Goal: Task Accomplishment & Management: Use online tool/utility

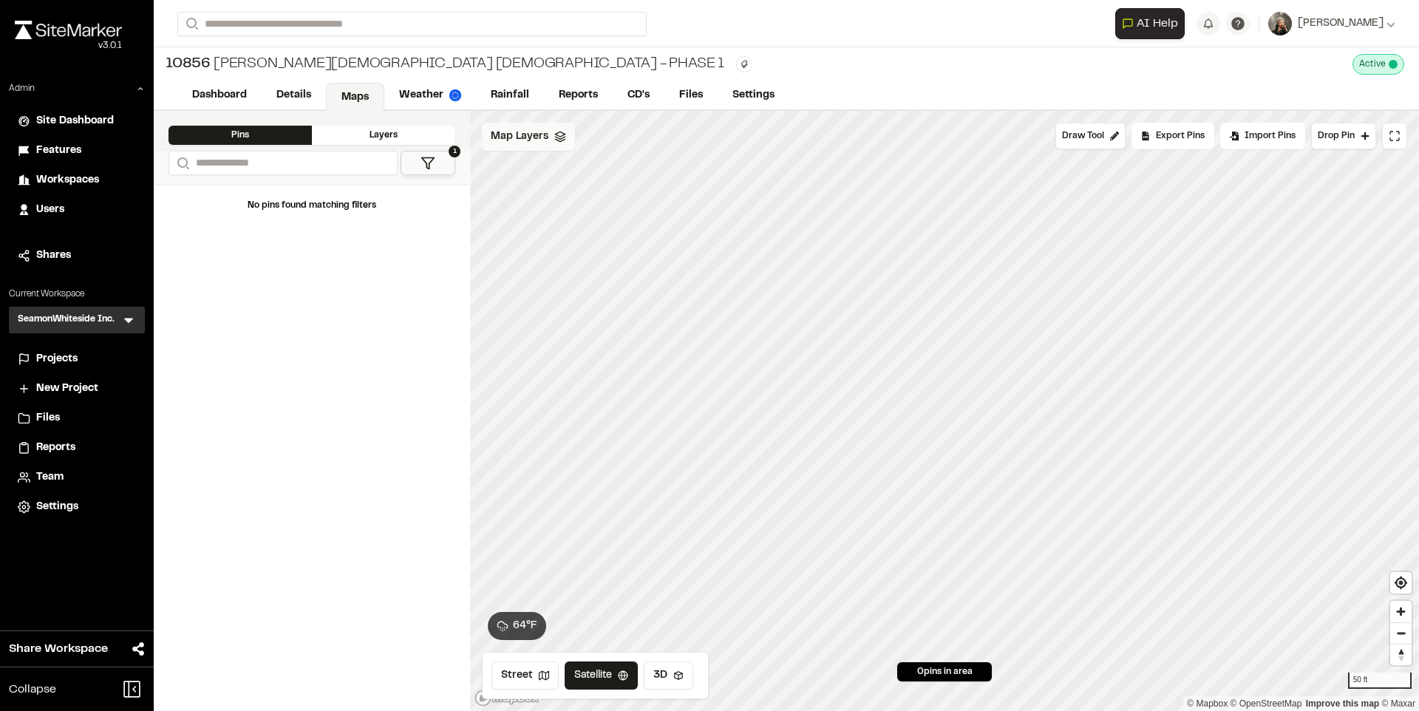
click at [545, 132] on span "Map Layers" at bounding box center [520, 137] width 58 height 16
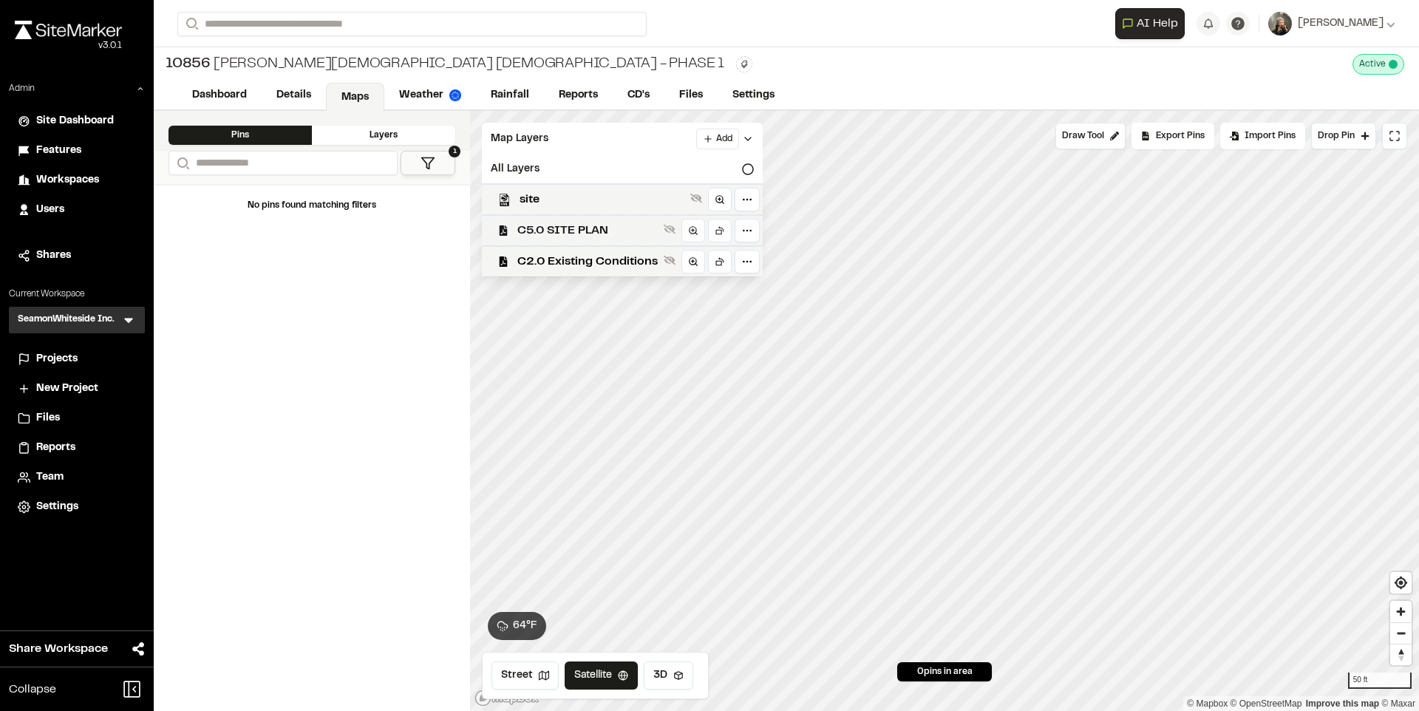
click at [574, 230] on span "C5.0 SITE PLAN" at bounding box center [587, 231] width 140 height 18
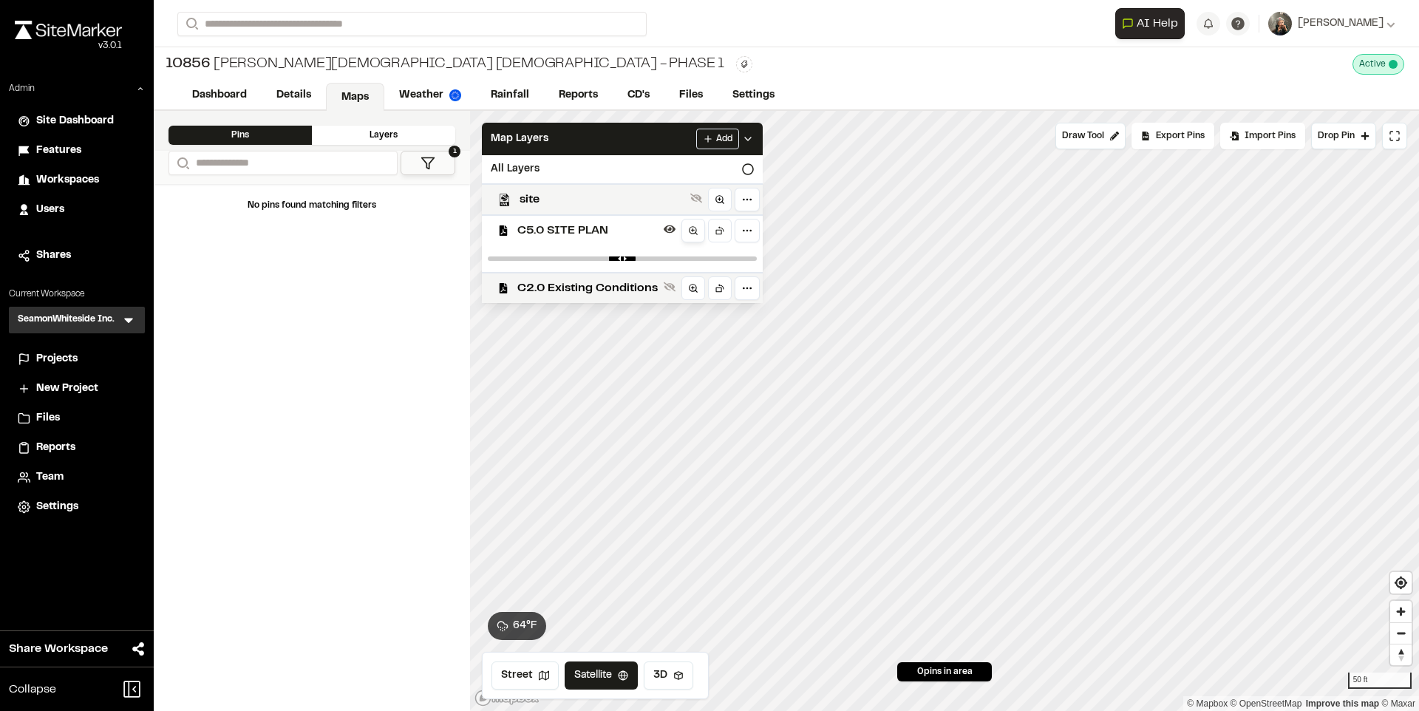
click at [695, 232] on icon at bounding box center [693, 230] width 10 height 10
click at [624, 284] on span "C2.0 Existing Conditions" at bounding box center [587, 288] width 140 height 18
click at [695, 288] on circle at bounding box center [692, 287] width 7 height 7
click at [592, 287] on span "C2.0 Existing Conditions" at bounding box center [587, 288] width 140 height 18
click at [585, 228] on span "C5.0 SITE PLAN" at bounding box center [587, 231] width 140 height 18
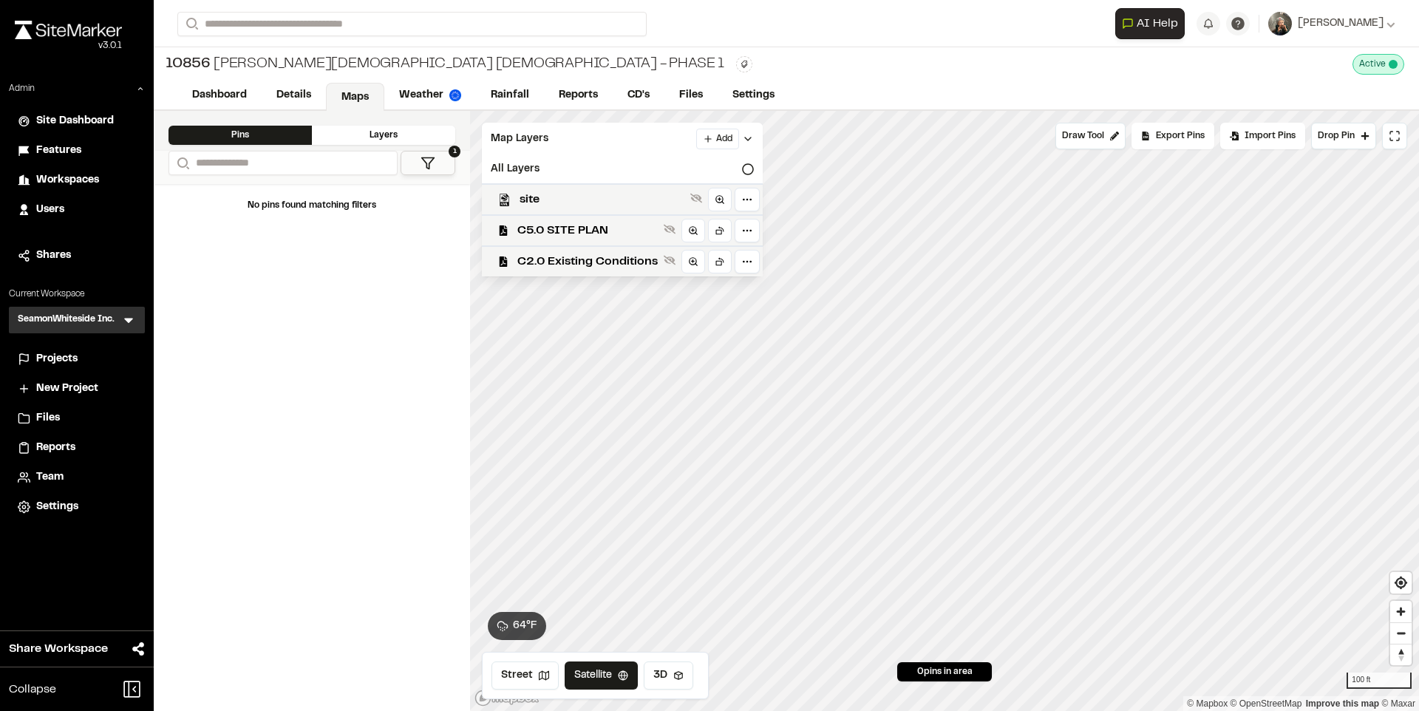
click at [126, 318] on icon at bounding box center [128, 320] width 9 height 5
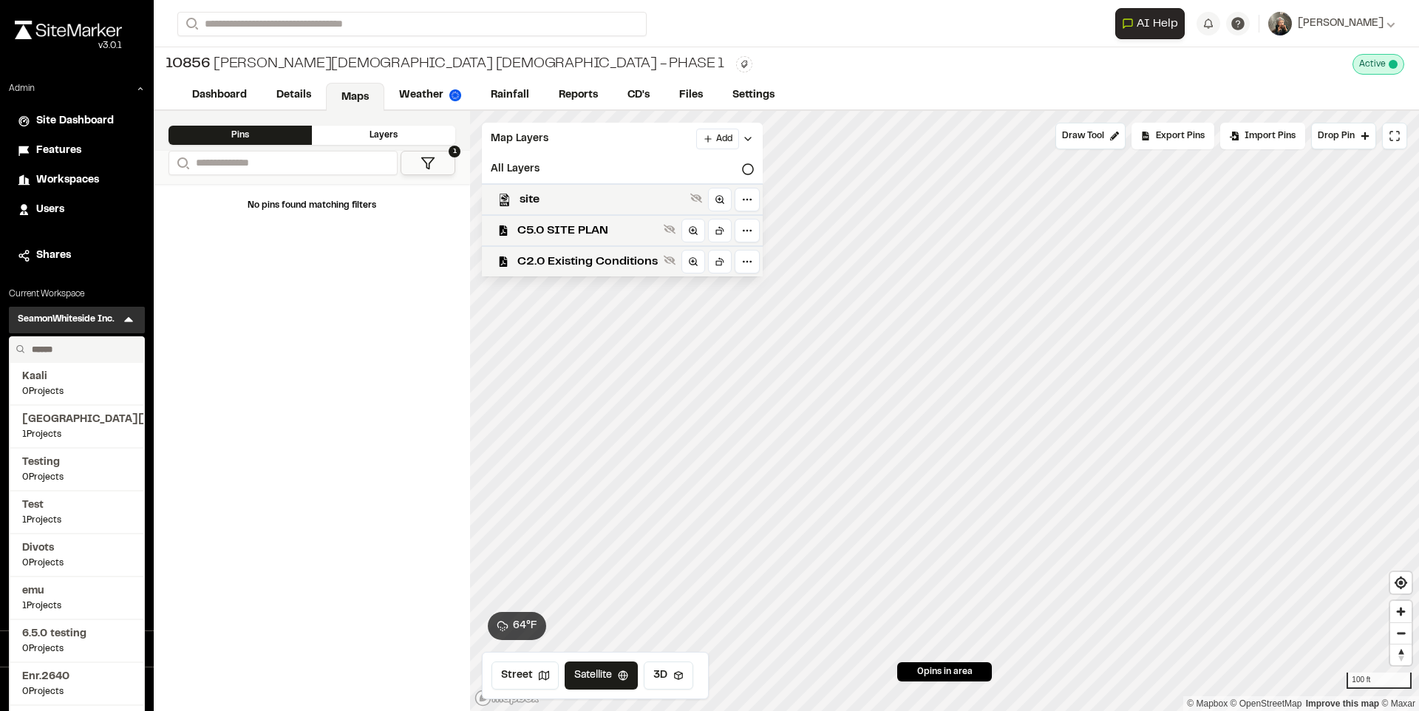
click at [52, 357] on input "text" at bounding box center [82, 349] width 112 height 25
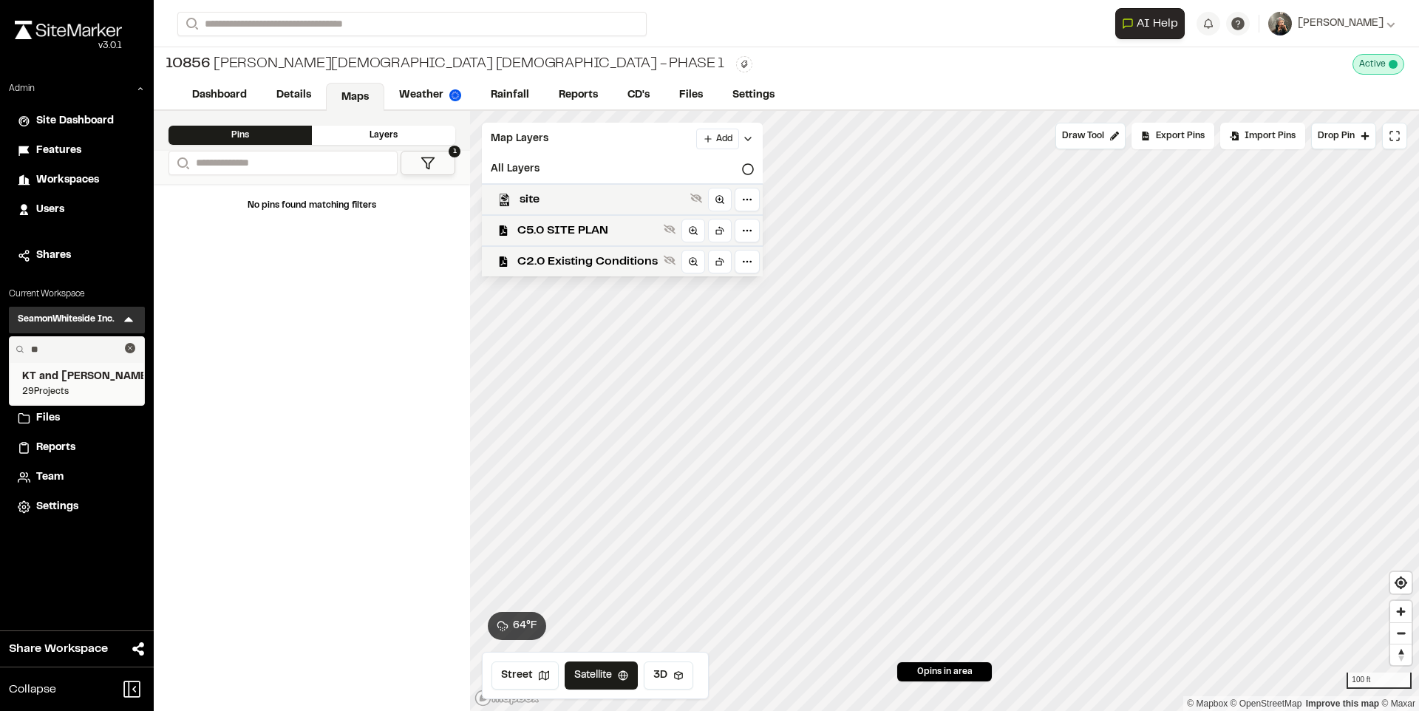
type input "**"
click at [55, 373] on span "KT and [PERSON_NAME]" at bounding box center [76, 377] width 109 height 16
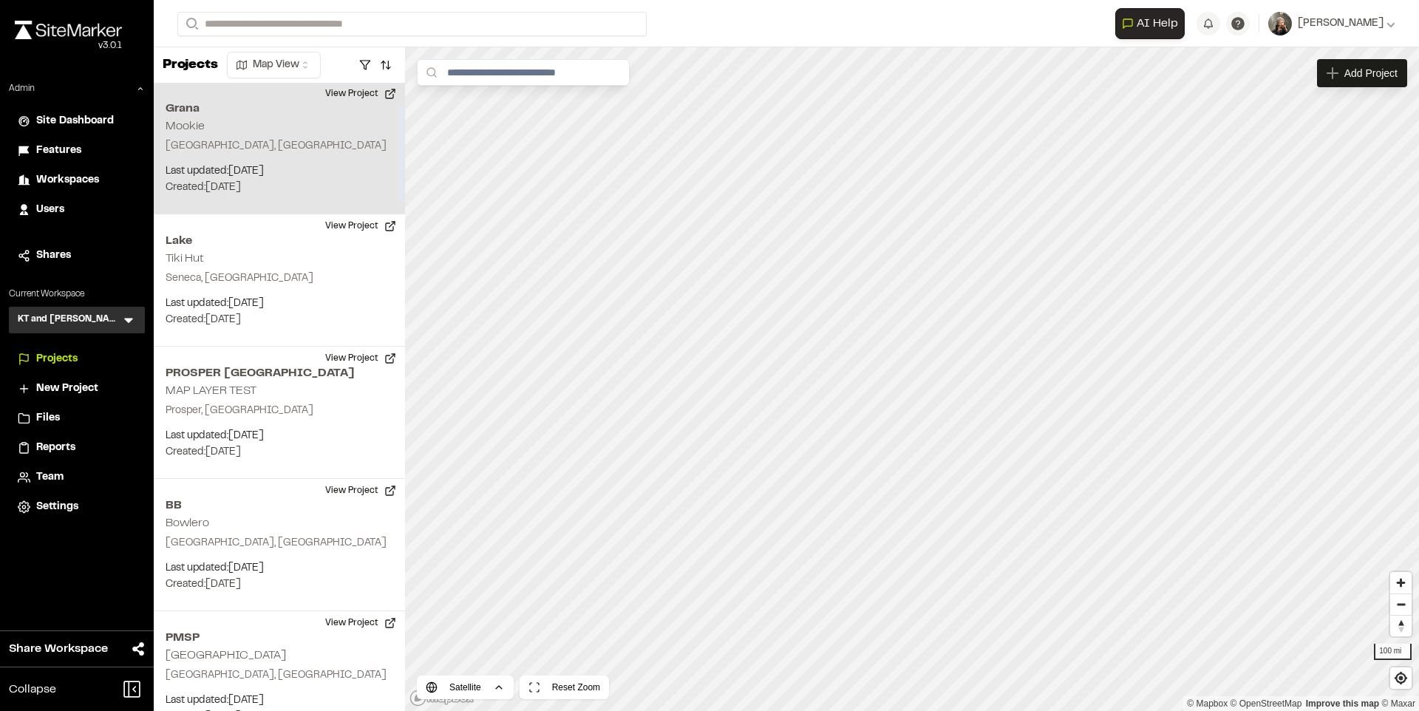
scroll to position [160, 0]
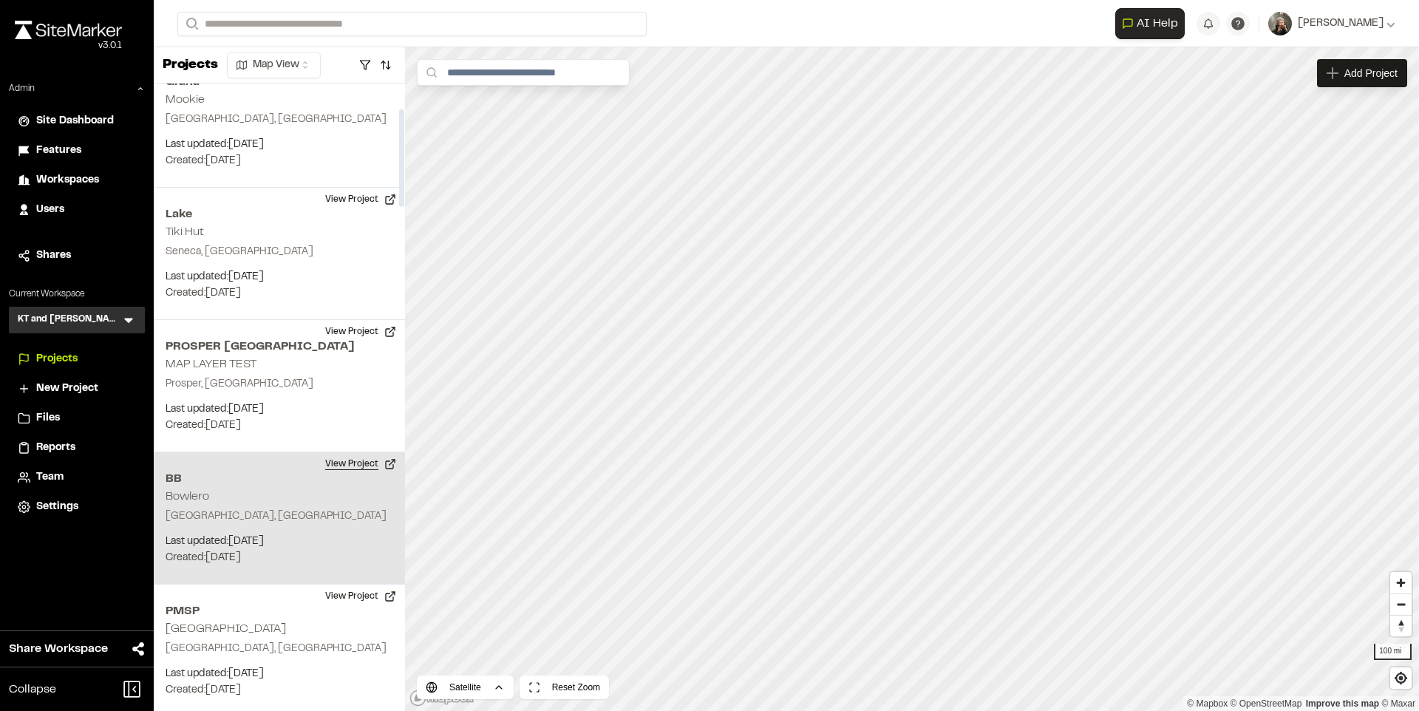
click at [352, 456] on button "View Project" at bounding box center [360, 464] width 89 height 24
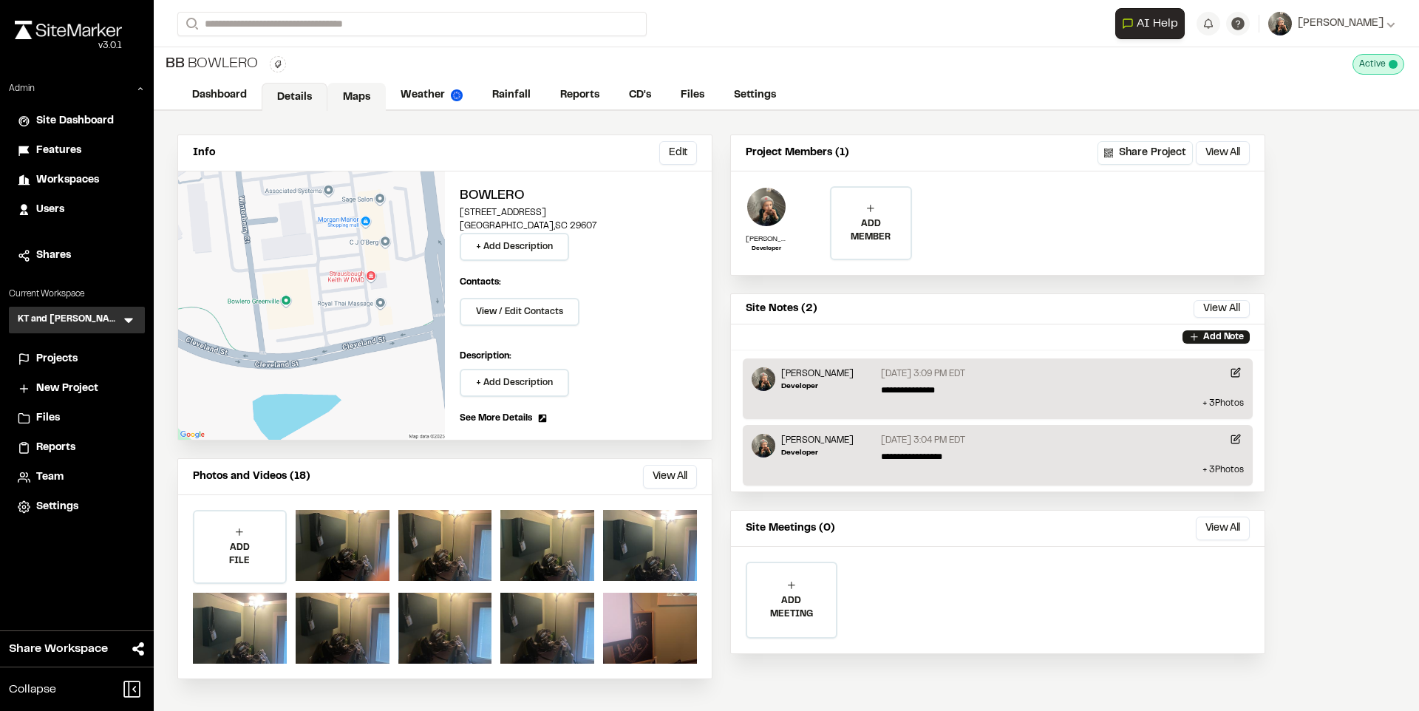
click at [346, 95] on link "Maps" at bounding box center [356, 97] width 58 height 28
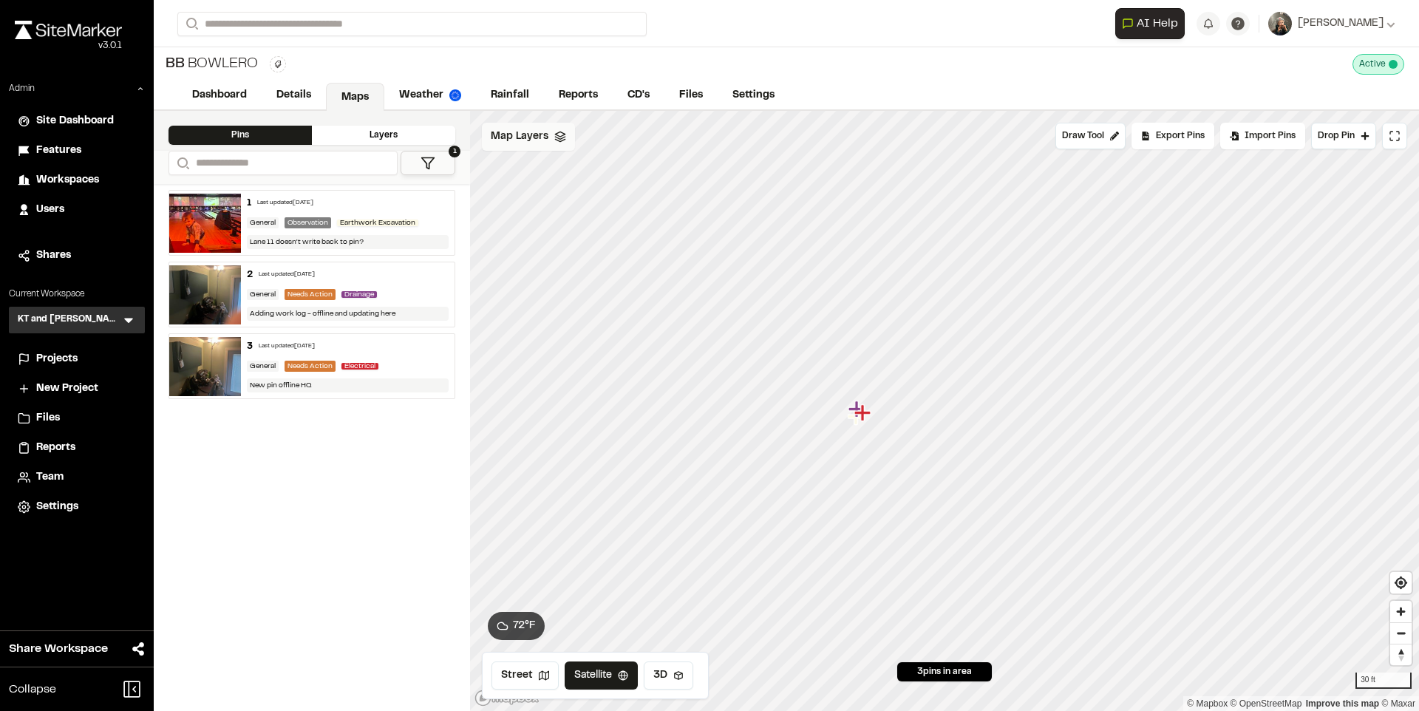
click at [533, 127] on div "Map Layers" at bounding box center [528, 137] width 93 height 28
click at [628, 133] on html "Close sidebar v 3.0.1 Admin Site Dashboard Features Workspaces Users Shares Cur…" at bounding box center [709, 355] width 1419 height 711
click at [602, 172] on link "Add Layer" at bounding box center [592, 168] width 111 height 25
select select "*"
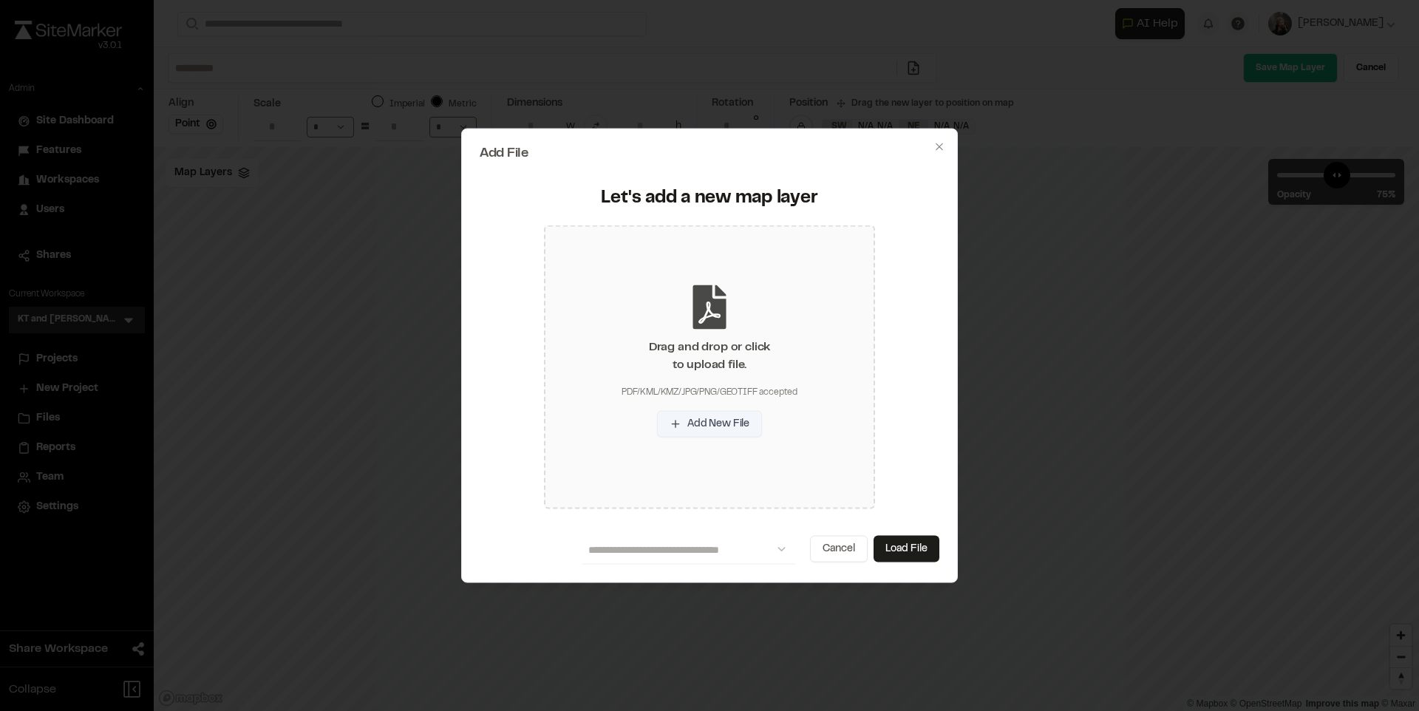
click at [711, 434] on button "Add New File" at bounding box center [709, 423] width 105 height 27
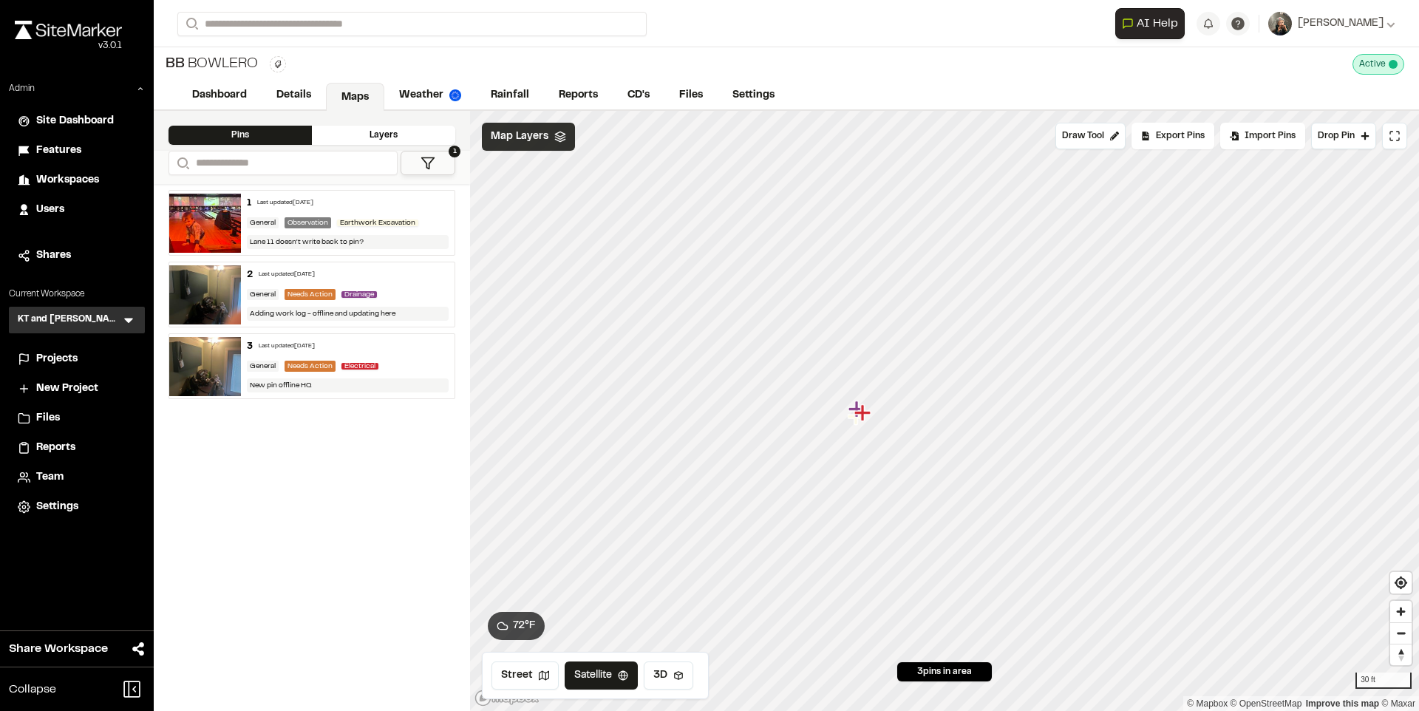
click at [519, 137] on span "Map Layers" at bounding box center [520, 137] width 58 height 16
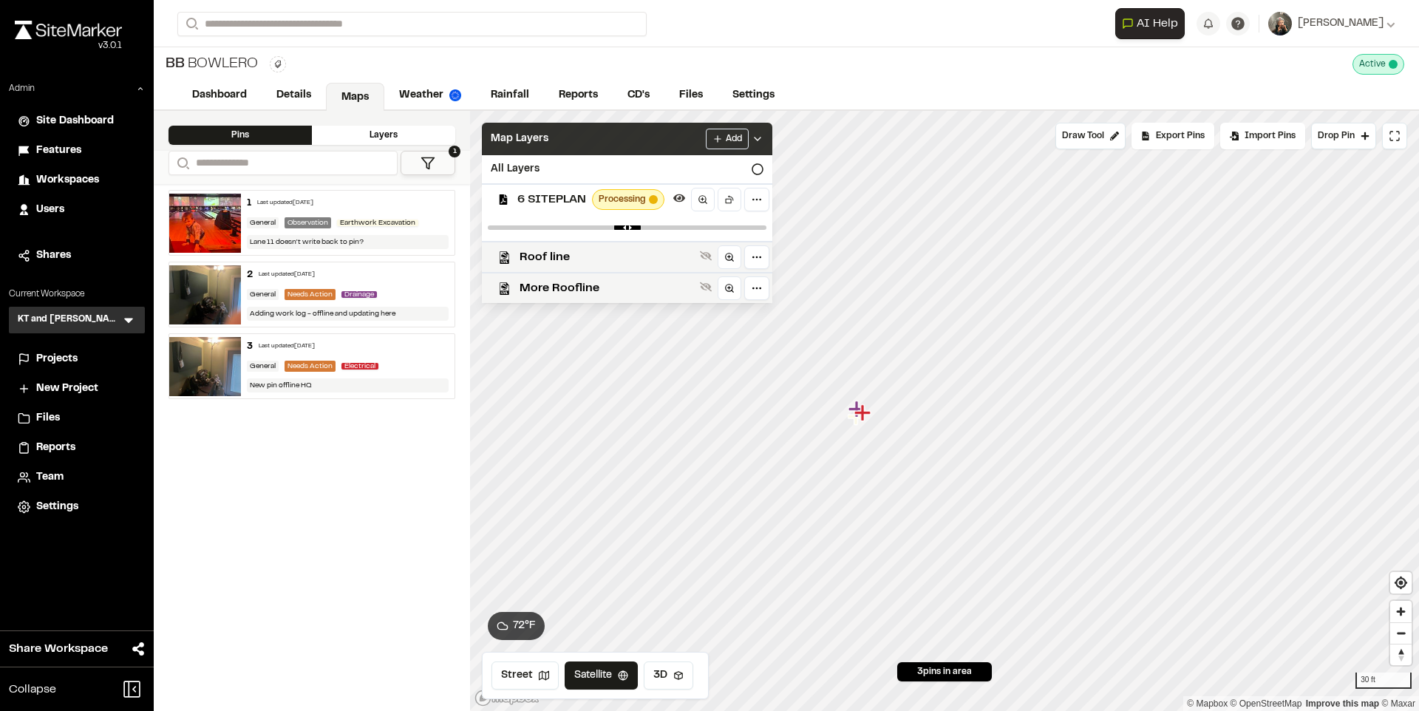
click at [519, 137] on span "Map Layers" at bounding box center [520, 139] width 58 height 16
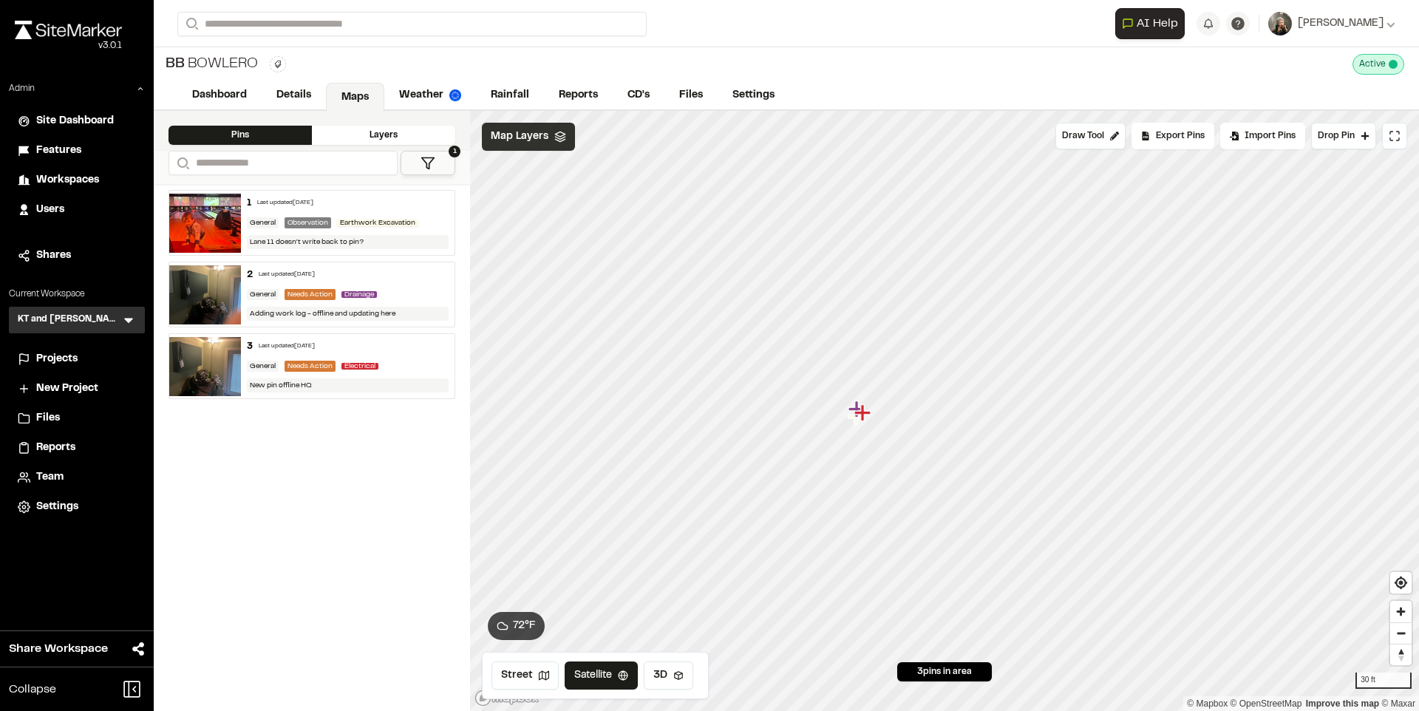
click at [518, 142] on span "Map Layers" at bounding box center [520, 137] width 58 height 16
click at [537, 134] on span "Map Layers" at bounding box center [520, 137] width 58 height 16
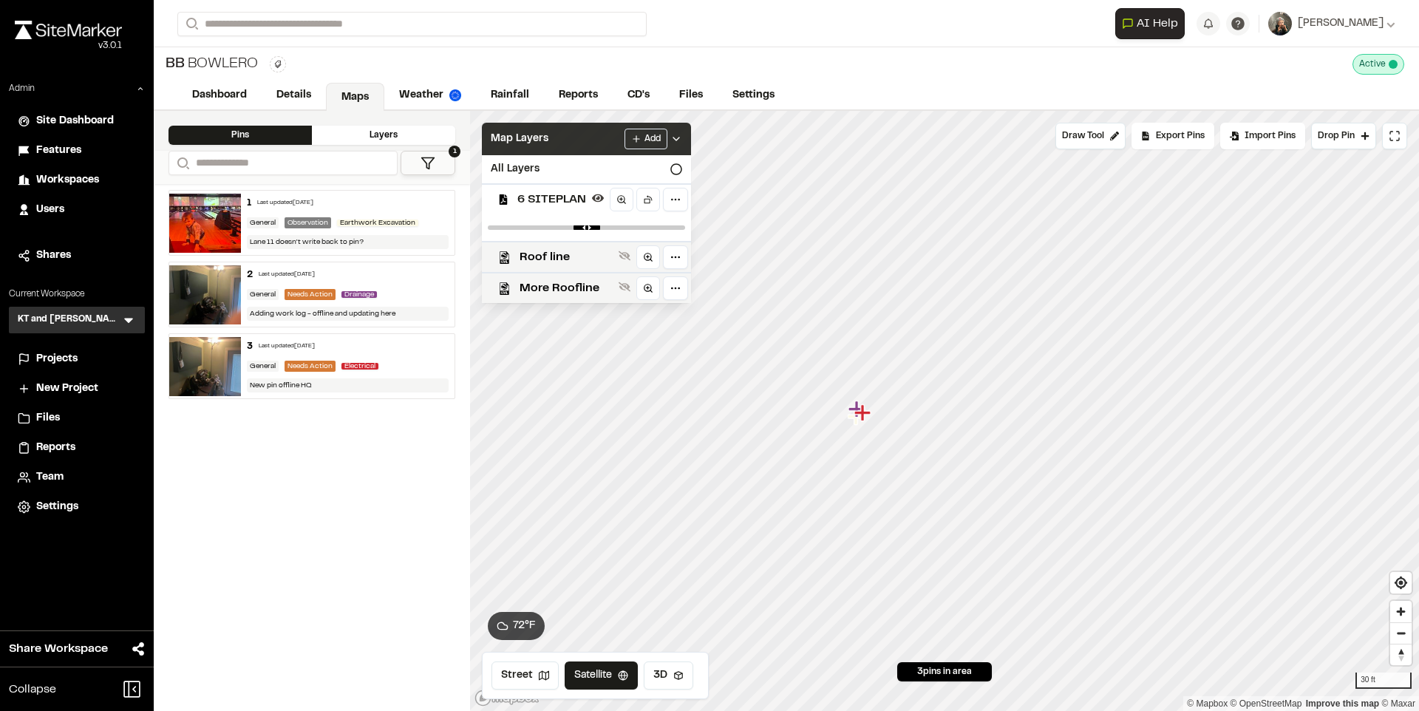
click at [537, 134] on span "Map Layers" at bounding box center [520, 139] width 58 height 16
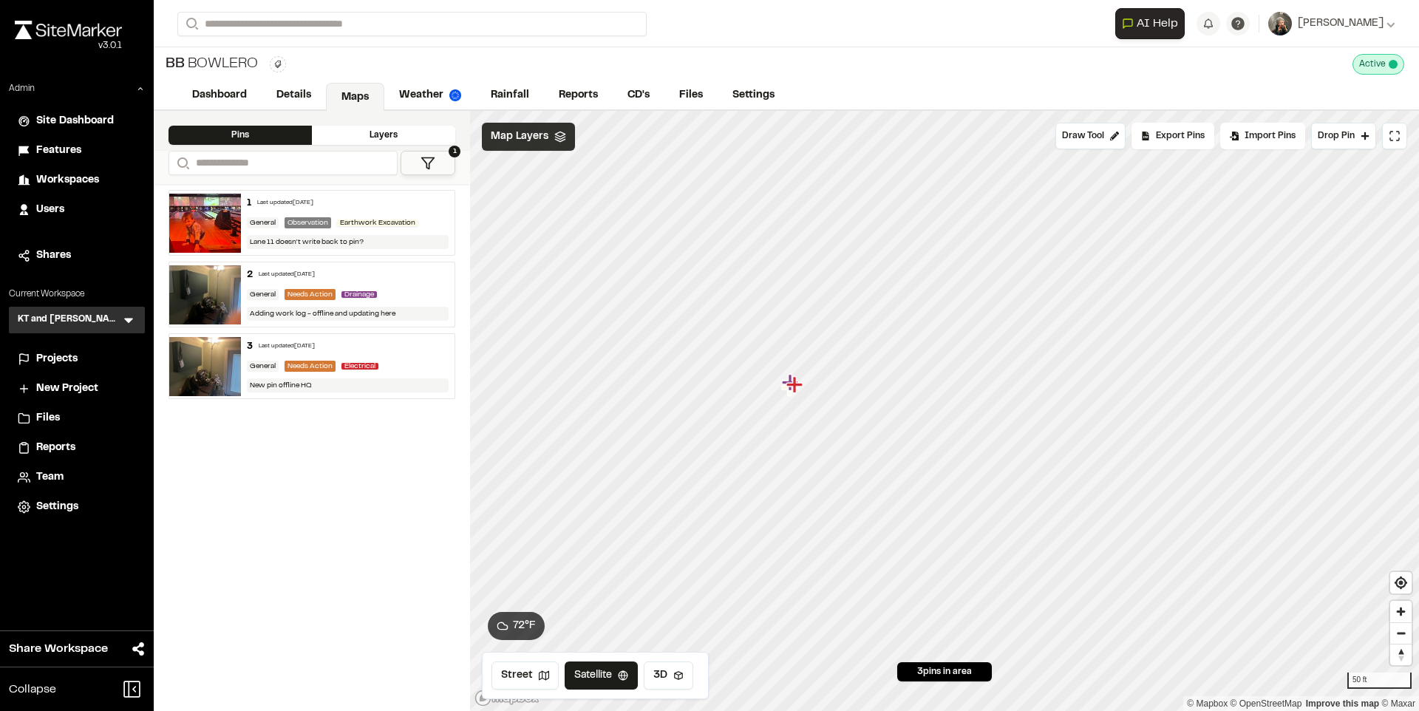
click at [539, 134] on span "Map Layers" at bounding box center [520, 137] width 58 height 16
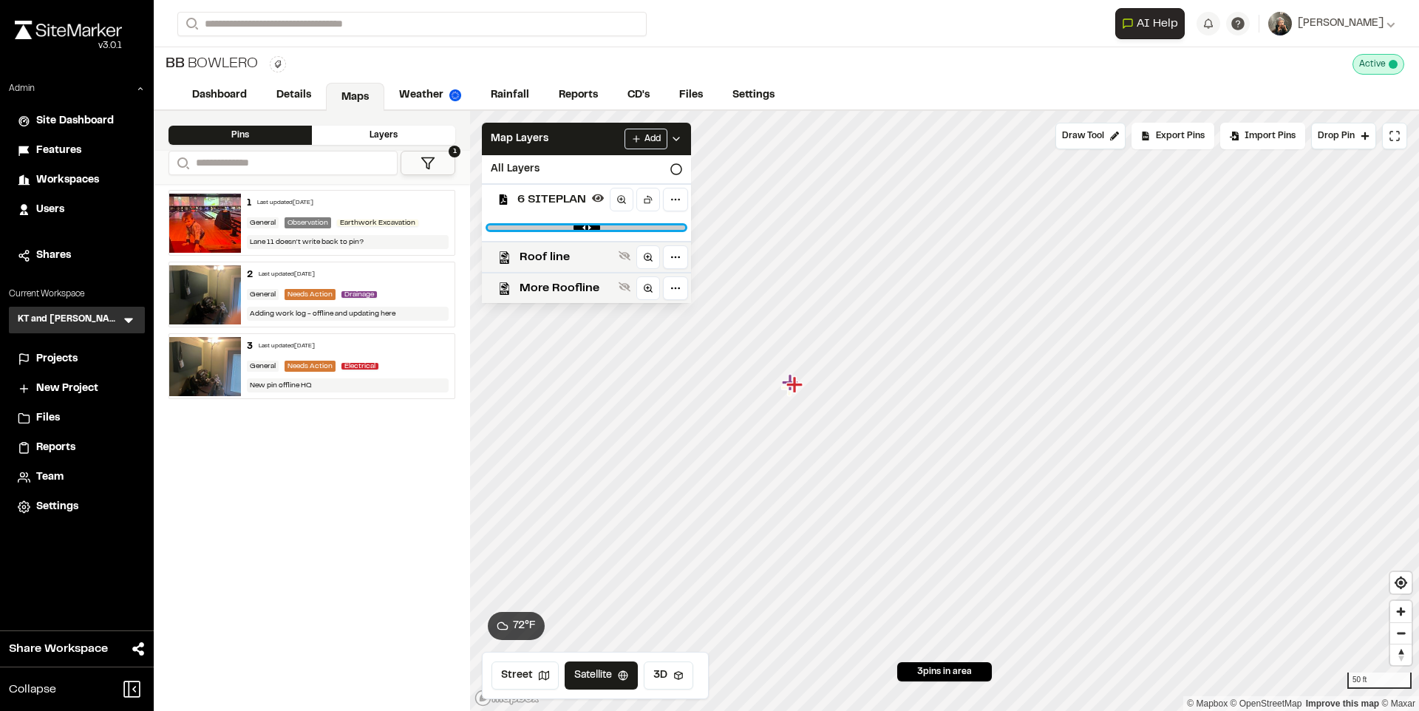
type input "*"
drag, startPoint x: 664, startPoint y: 225, endPoint x: 692, endPoint y: 233, distance: 29.4
click at [685, 230] on input "range" at bounding box center [586, 227] width 197 height 4
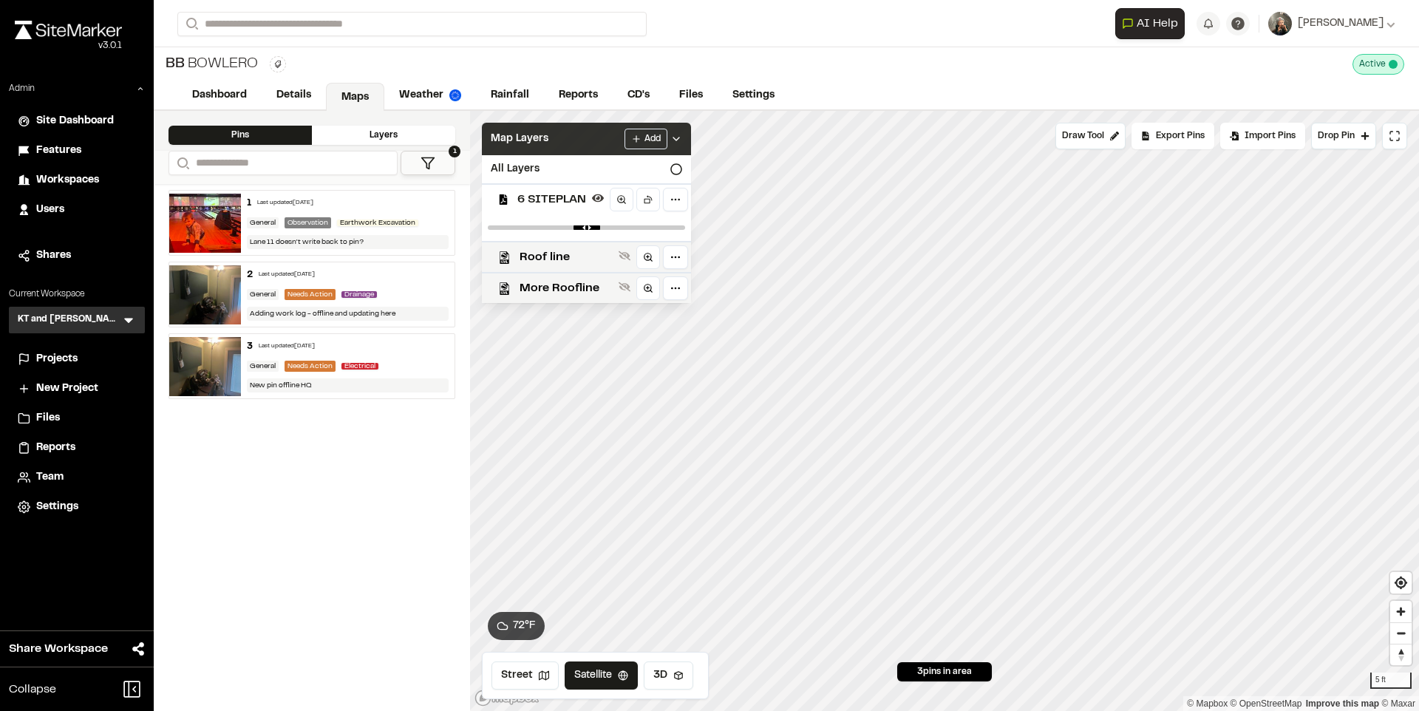
click at [580, 146] on div "Map Layers Add" at bounding box center [586, 139] width 209 height 33
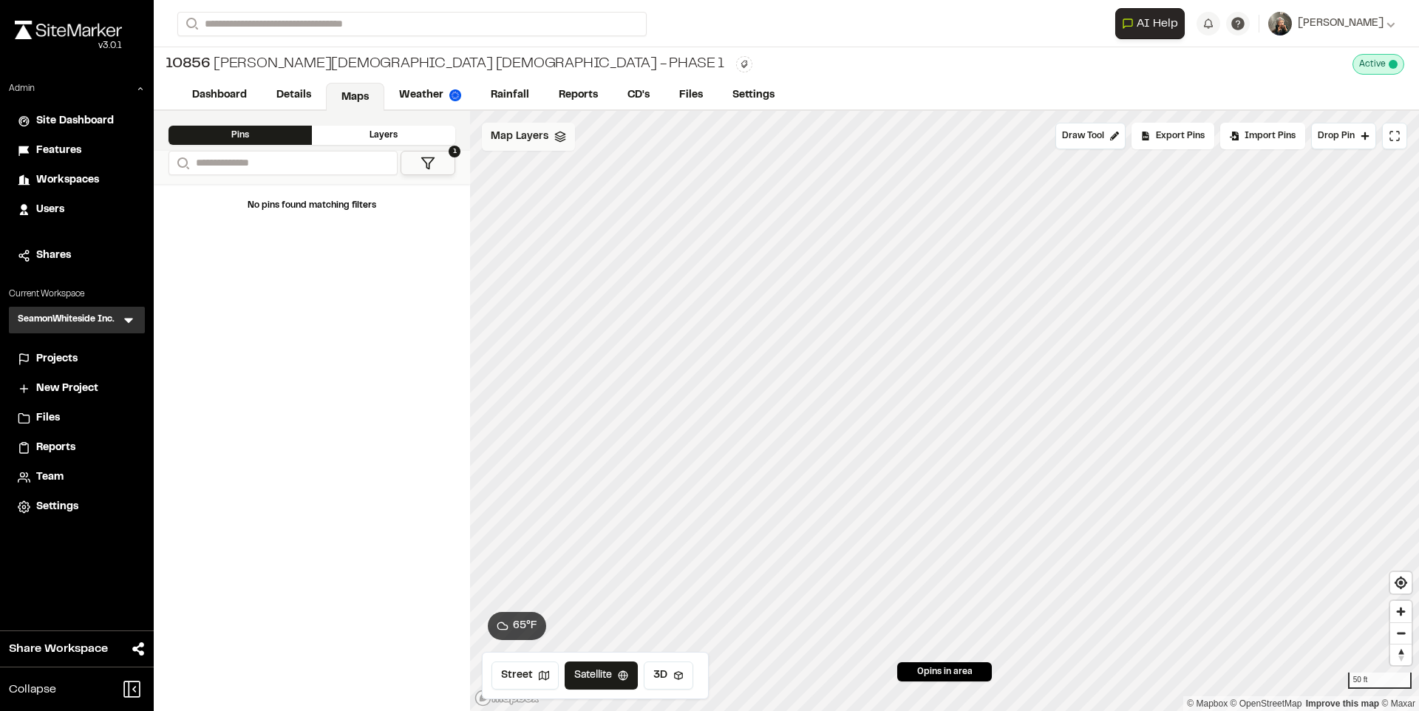
click at [534, 142] on span "Map Layers" at bounding box center [520, 137] width 58 height 16
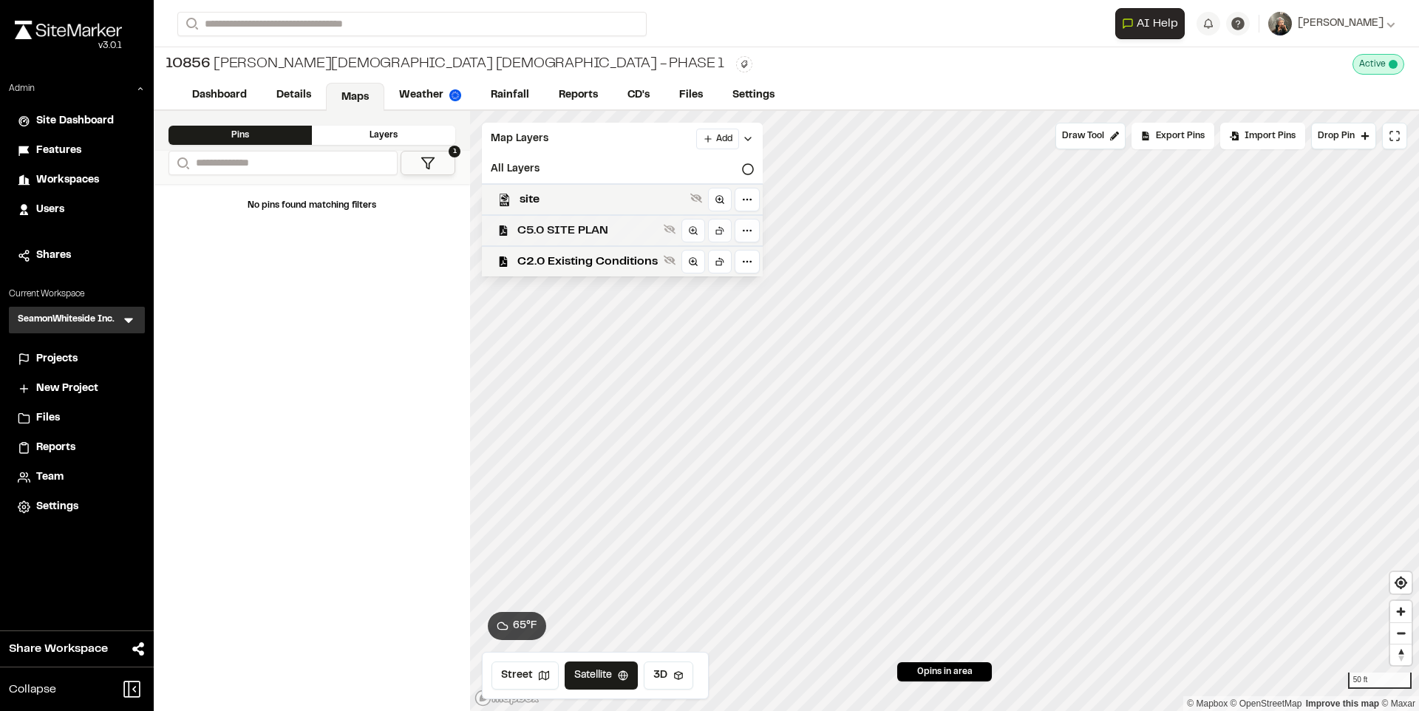
click at [551, 227] on span "C5.0 SITE PLAN" at bounding box center [587, 231] width 140 height 18
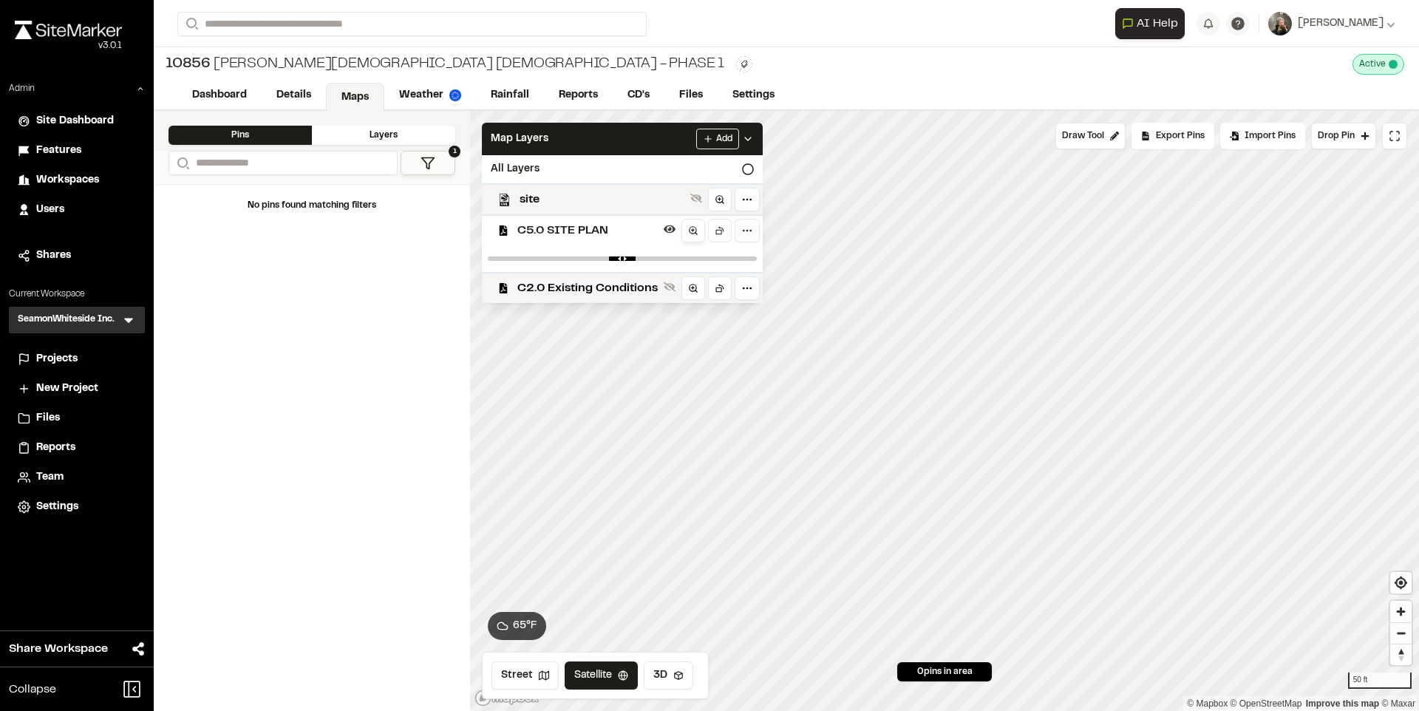
click at [692, 236] on link at bounding box center [693, 231] width 24 height 24
click at [640, 278] on div "C2.0 Existing Conditions" at bounding box center [616, 287] width 293 height 31
click at [688, 284] on icon at bounding box center [693, 288] width 10 height 10
click at [605, 207] on span "site" at bounding box center [601, 200] width 165 height 18
click at [621, 233] on span "C5.0 SITE PLAN" at bounding box center [587, 231] width 140 height 18
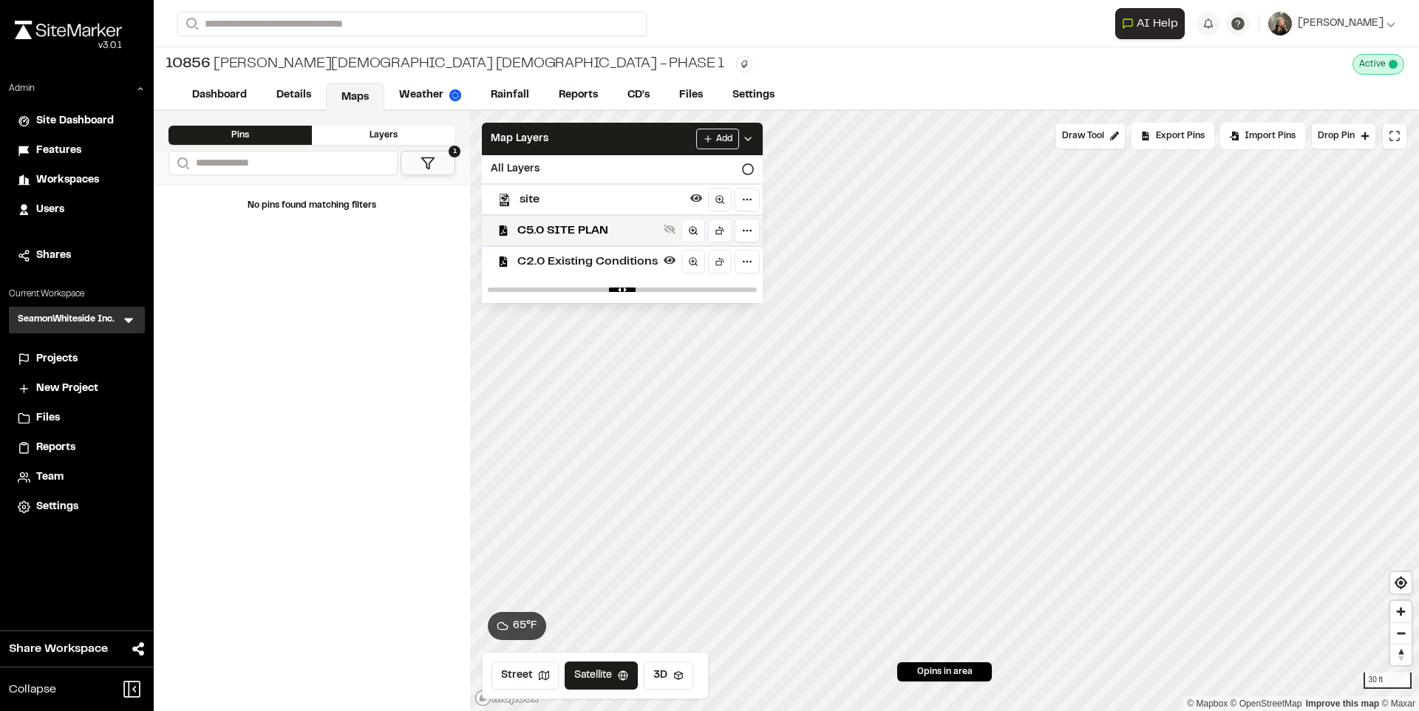
click at [621, 233] on span "C5.0 SITE PLAN" at bounding box center [587, 231] width 140 height 18
click at [619, 279] on span "C2.0 Existing Conditions" at bounding box center [587, 288] width 140 height 18
